Goal: Consume media (video, audio): Consume media (video, audio)

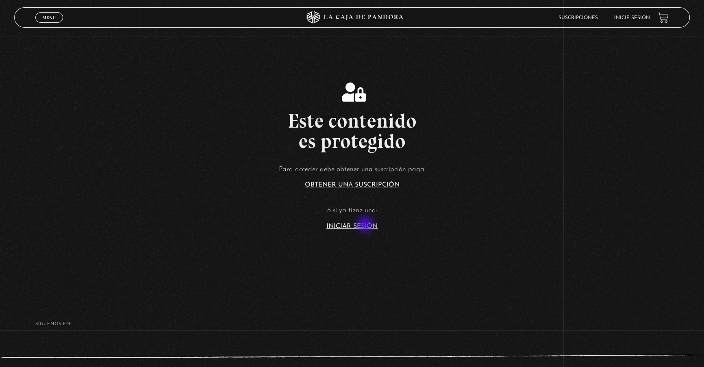
click at [366, 225] on link "Iniciar Sesión" at bounding box center [352, 226] width 51 height 7
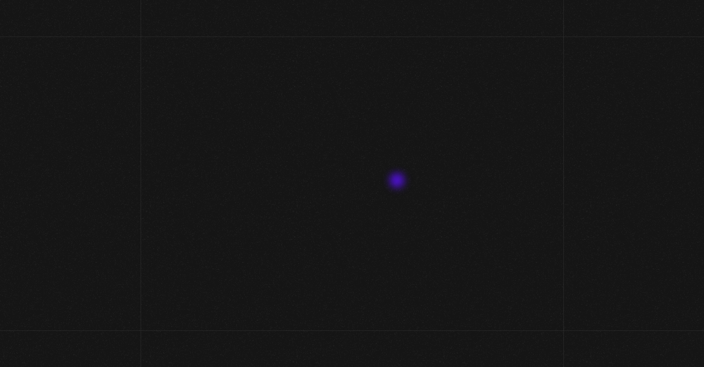
click at [0, 367] on com-1password-button at bounding box center [0, 374] width 0 height 0
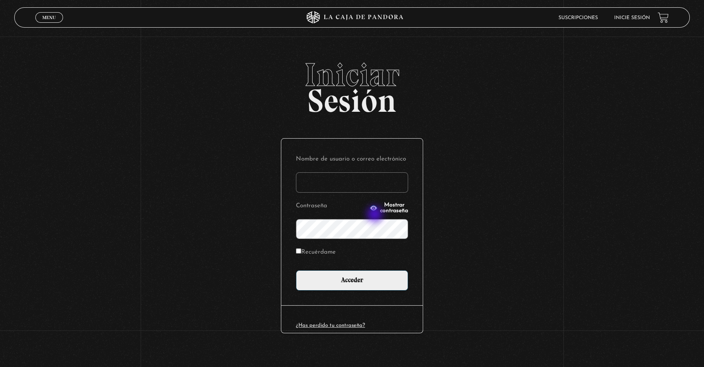
type input "lisbethfelixpaulino"
click at [301, 253] on input "Recuérdame" at bounding box center [298, 250] width 5 height 5
checkbox input "true"
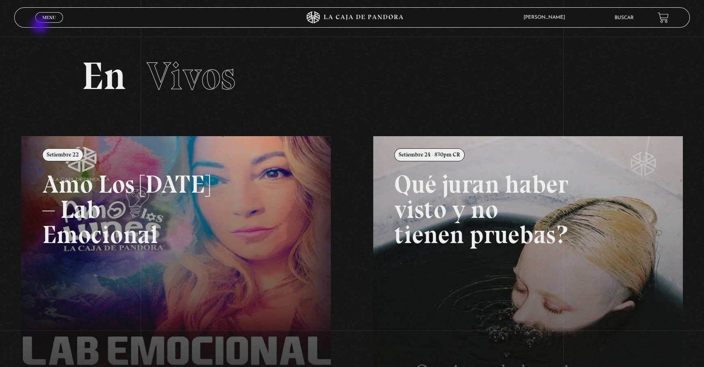
click at [41, 26] on div "Menu Cerrar" at bounding box center [140, 18] width 211 height 20
click at [41, 21] on link "Menu Cerrar" at bounding box center [49, 17] width 28 height 11
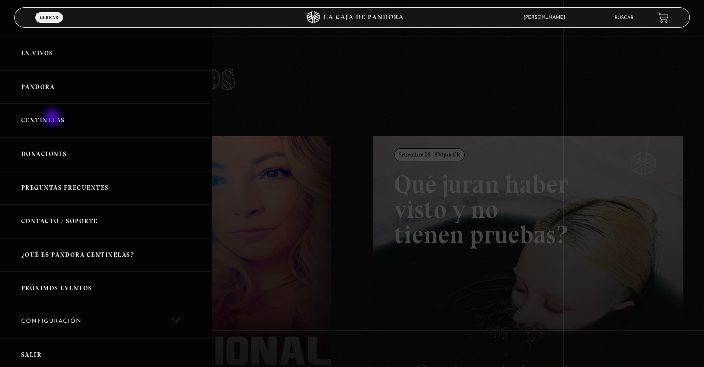
click at [53, 118] on link "Centinelas" at bounding box center [105, 121] width 211 height 34
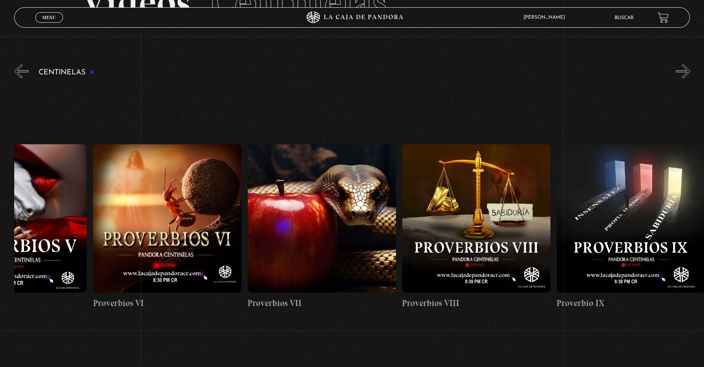
drag, startPoint x: 420, startPoint y: 218, endPoint x: 275, endPoint y: 227, distance: 145.1
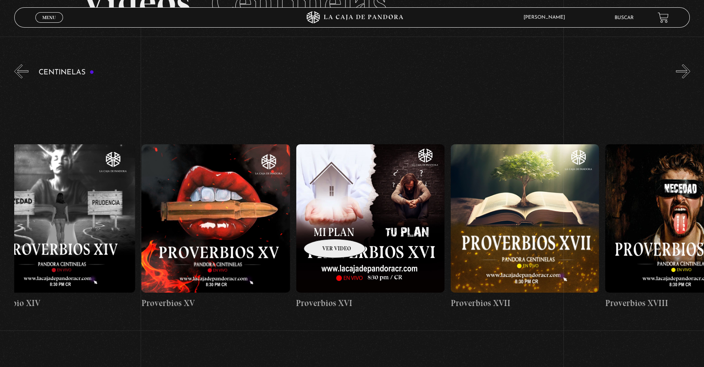
drag, startPoint x: 576, startPoint y: 219, endPoint x: 307, endPoint y: 227, distance: 268.9
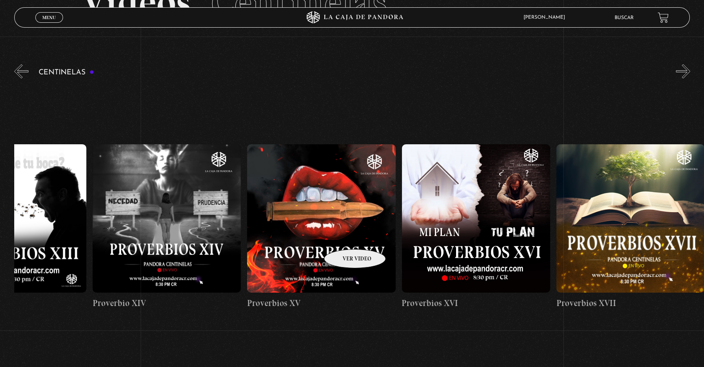
drag, startPoint x: 550, startPoint y: 217, endPoint x: 573, endPoint y: 236, distance: 30.1
click at [574, 236] on figure at bounding box center [631, 218] width 148 height 148
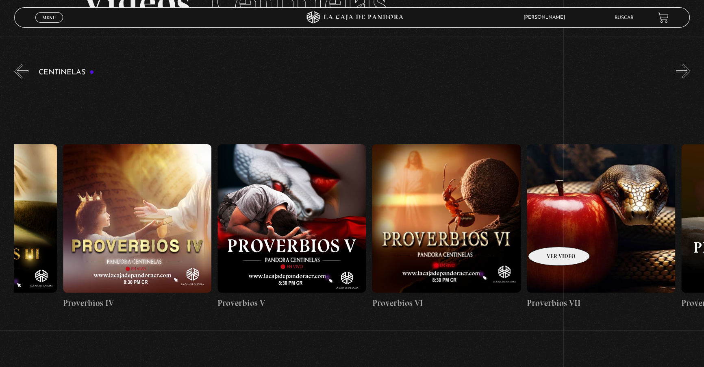
drag, startPoint x: 252, startPoint y: 236, endPoint x: 555, endPoint y: 235, distance: 303.3
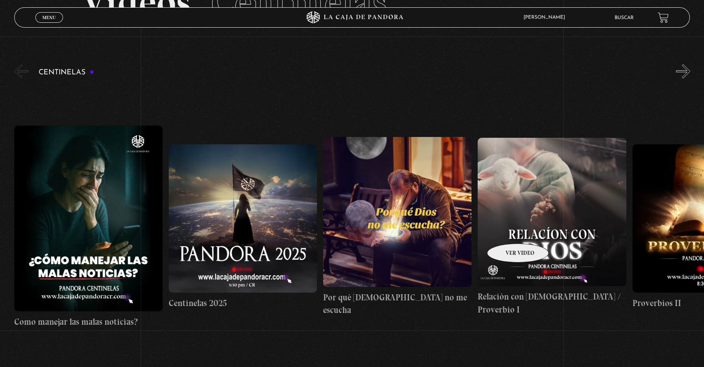
drag, startPoint x: 270, startPoint y: 228, endPoint x: 541, endPoint y: 233, distance: 271.7
drag, startPoint x: 255, startPoint y: 218, endPoint x: 369, endPoint y: 218, distance: 114.3
click at [48, 16] on span "Menu" at bounding box center [48, 17] width 13 height 5
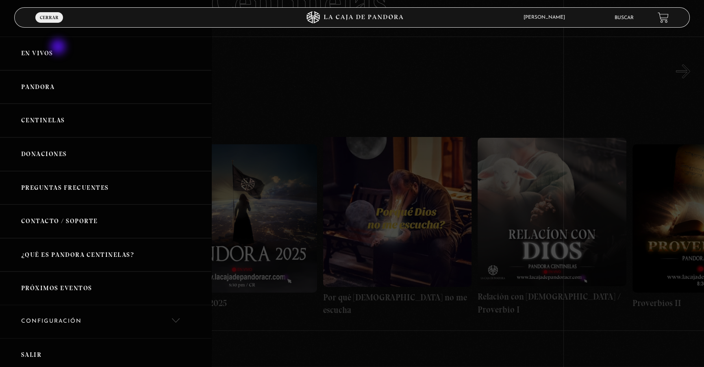
click at [59, 46] on link "En vivos" at bounding box center [105, 54] width 211 height 34
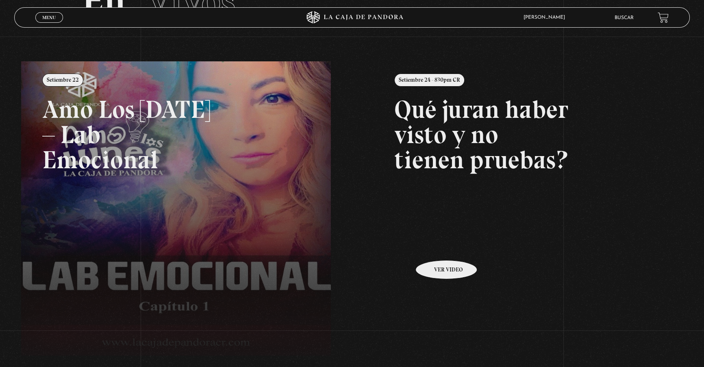
scroll to position [74, 0]
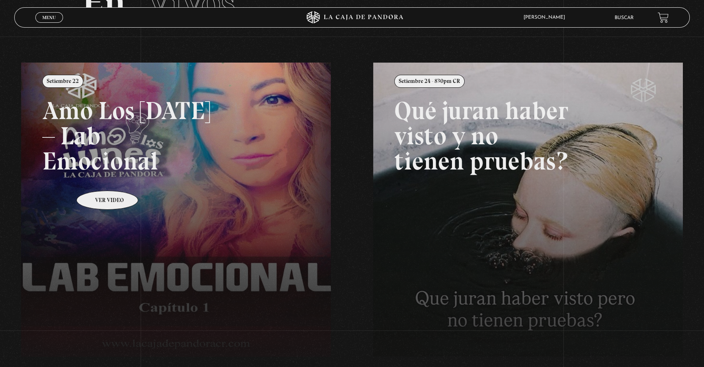
click at [97, 179] on link at bounding box center [373, 246] width 704 height 367
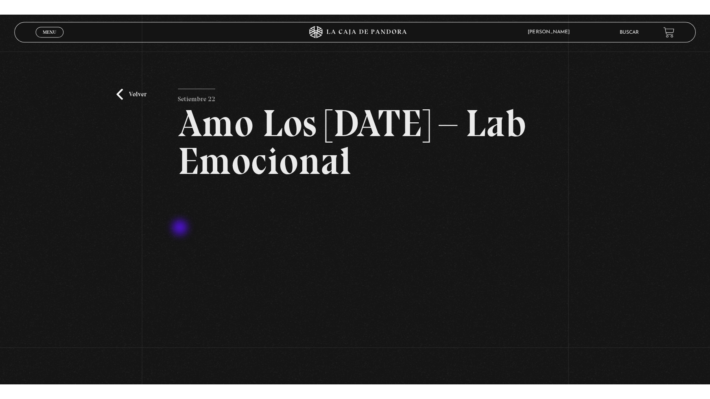
scroll to position [37, 0]
